Goal: Find contact information: Find contact information

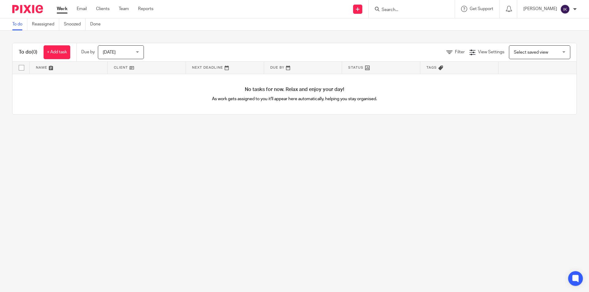
click at [409, 7] on form at bounding box center [413, 9] width 65 height 8
click at [408, 10] on input "Search" at bounding box center [408, 10] width 55 height 6
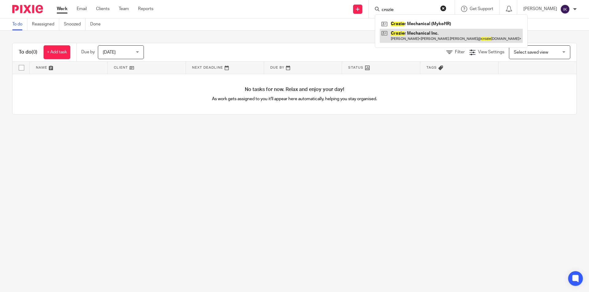
type input "crozie"
click at [430, 39] on link at bounding box center [451, 36] width 143 height 14
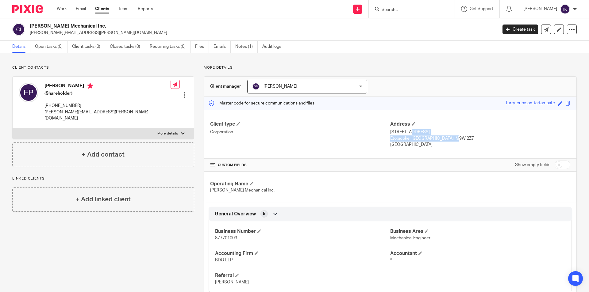
drag, startPoint x: 439, startPoint y: 136, endPoint x: 387, endPoint y: 132, distance: 52.6
click at [390, 132] on div "Address [STREET_ADDRESS] [STREET_ADDRESS] [GEOGRAPHIC_DATA]" at bounding box center [480, 134] width 180 height 27
copy div "[STREET_ADDRESS] [STREET_ADDRESS]"
drag, startPoint x: 84, startPoint y: 25, endPoint x: 28, endPoint y: 22, distance: 55.9
click at [28, 22] on div "[PERSON_NAME] Mechanical Inc. [PERSON_NAME][EMAIL_ADDRESS][PERSON_NAME][DOMAIN_…" at bounding box center [294, 29] width 589 height 22
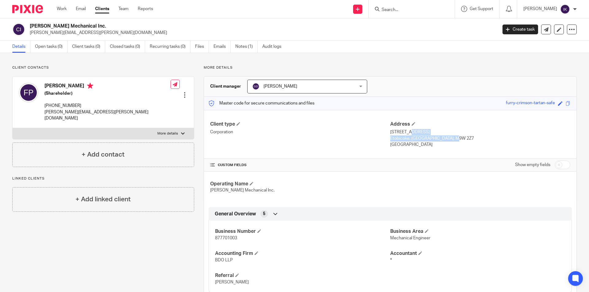
copy h2 "[PERSON_NAME] Mechanical Inc."
drag, startPoint x: 421, startPoint y: 130, endPoint x: 387, endPoint y: 131, distance: 34.0
click at [390, 131] on p "[STREET_ADDRESS]" at bounding box center [480, 132] width 180 height 6
copy p "[STREET_ADDRESS]"
drag, startPoint x: 405, startPoint y: 138, endPoint x: 387, endPoint y: 137, distance: 17.8
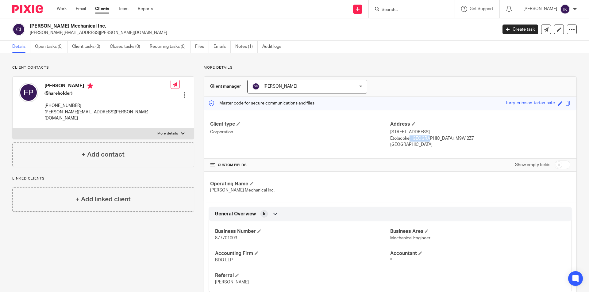
click at [390, 137] on p "Etobicoke, [GEOGRAPHIC_DATA], M9W 2Z7" at bounding box center [480, 138] width 180 height 6
copy p "Etobicoke"
drag, startPoint x: 417, startPoint y: 138, endPoint x: 433, endPoint y: 138, distance: 16.6
click at [433, 138] on p "Etobicoke, [GEOGRAPHIC_DATA], M9W 2Z7" at bounding box center [480, 138] width 180 height 6
copy p "M9W 2Z7"
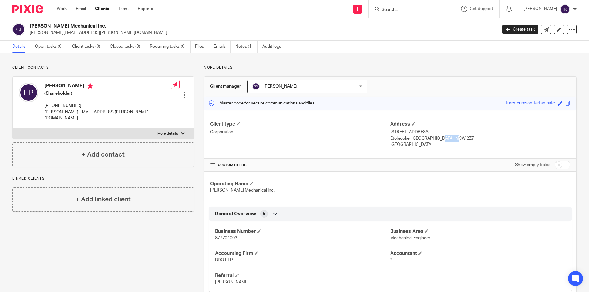
click at [434, 140] on p "Etobicoke, [GEOGRAPHIC_DATA], M9W 2Z7" at bounding box center [480, 138] width 180 height 6
drag, startPoint x: 437, startPoint y: 139, endPoint x: 387, endPoint y: 130, distance: 51.3
click at [390, 130] on div "Address [STREET_ADDRESS] [STREET_ADDRESS] [GEOGRAPHIC_DATA]" at bounding box center [480, 134] width 180 height 27
copy div "[STREET_ADDRESS] [STREET_ADDRESS]"
drag, startPoint x: 73, startPoint y: 104, endPoint x: 48, endPoint y: 104, distance: 25.1
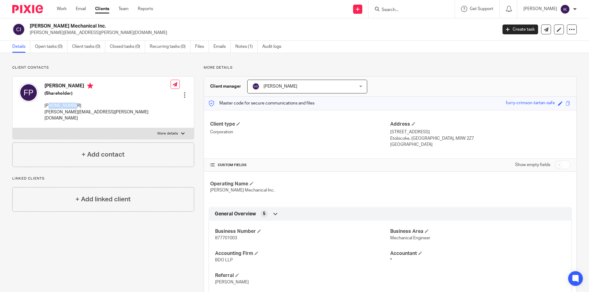
click at [48, 105] on p "[PHONE_NUMBER]" at bounding box center [107, 106] width 126 height 6
drag, startPoint x: 82, startPoint y: 86, endPoint x: 45, endPoint y: 86, distance: 36.8
click at [45, 86] on h4 "[PERSON_NAME]" at bounding box center [107, 87] width 126 height 8
copy h4 "[PERSON_NAME]"
drag, startPoint x: 75, startPoint y: 105, endPoint x: 58, endPoint y: 106, distance: 16.6
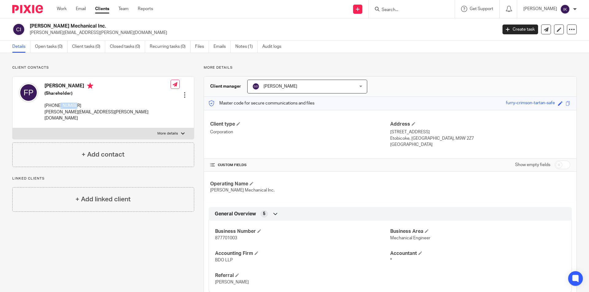
click at [58, 106] on p "[PHONE_NUMBER]" at bounding box center [107, 106] width 126 height 6
drag, startPoint x: 42, startPoint y: 85, endPoint x: 81, endPoint y: 86, distance: 38.7
click at [81, 86] on div "[PERSON_NAME] (Shareholder) [PHONE_NUMBER] [PERSON_NAME][EMAIL_ADDRESS][PERSON_…" at bounding box center [95, 102] width 152 height 45
copy h4 "[PERSON_NAME]"
drag, startPoint x: 74, startPoint y: 105, endPoint x: 44, endPoint y: 106, distance: 30.4
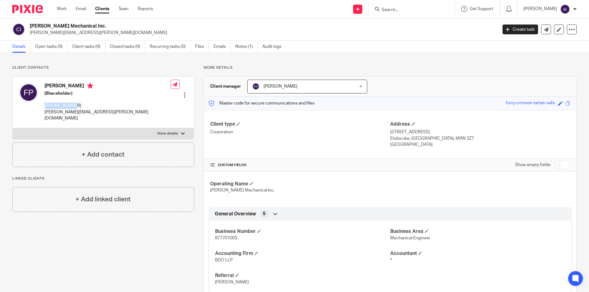
click at [44, 106] on div "[PERSON_NAME] (Shareholder) [PHONE_NUMBER] [PERSON_NAME][EMAIL_ADDRESS][PERSON_…" at bounding box center [95, 102] width 152 height 45
copy p "[PHONE_NUMBER]"
